Goal: Understand process/instructions: Learn how to perform a task or action

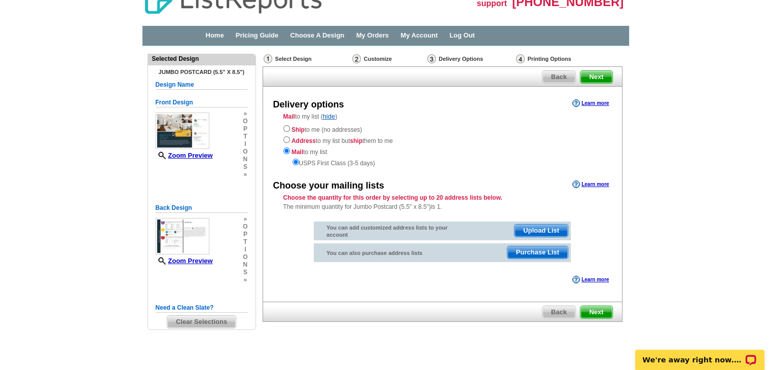
scroll to position [18, 0]
click at [596, 318] on span "Next" at bounding box center [596, 313] width 31 height 12
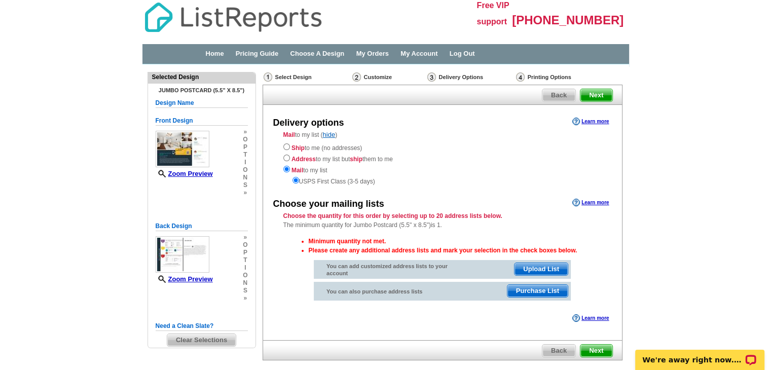
click at [472, 74] on div "Delivery Options" at bounding box center [471, 78] width 89 height 13
